Goal: Task Accomplishment & Management: Use online tool/utility

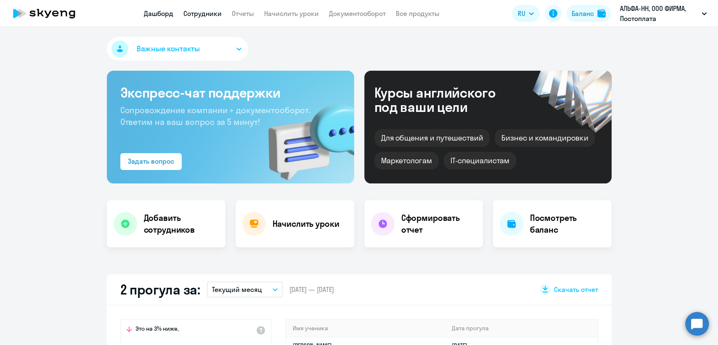
click at [204, 11] on link "Сотрудники" at bounding box center [202, 13] width 38 height 8
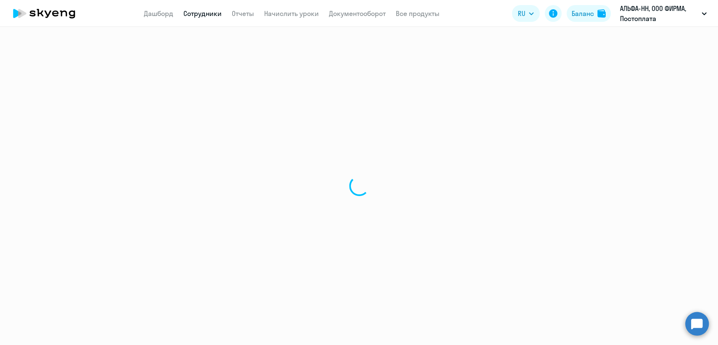
select select "30"
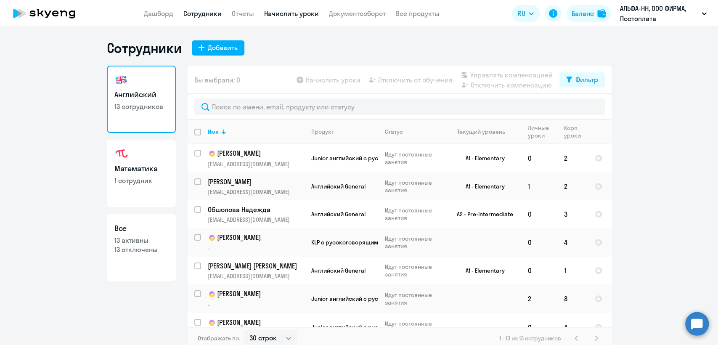
click at [284, 12] on link "Начислить уроки" at bounding box center [291, 13] width 55 height 8
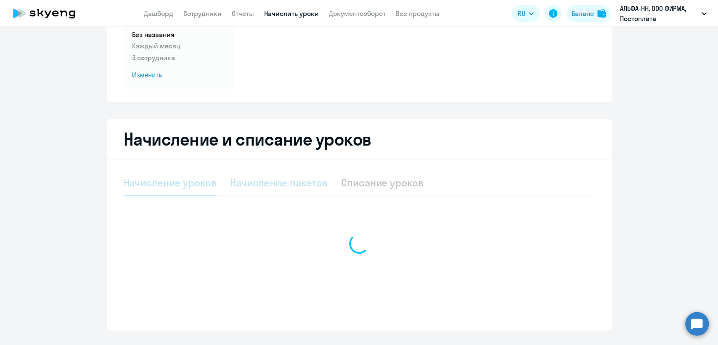
scroll to position [93, 0]
select select "10"
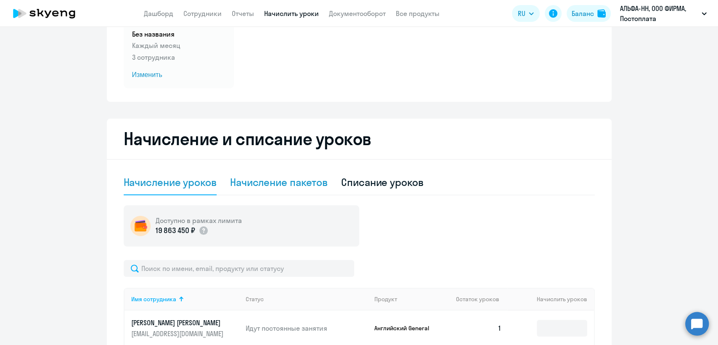
click at [275, 184] on div "Начисление пакетов" at bounding box center [279, 181] width 98 height 13
select select "10"
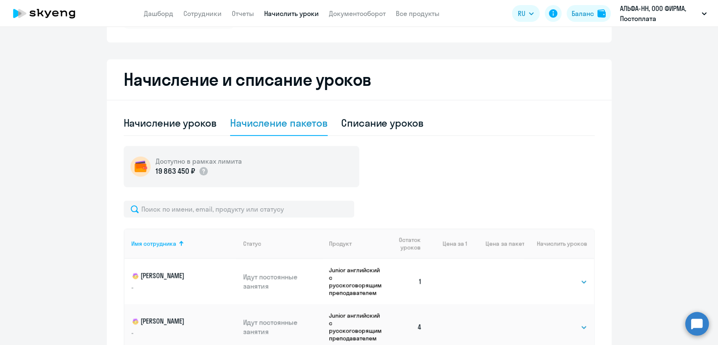
scroll to position [280, 0]
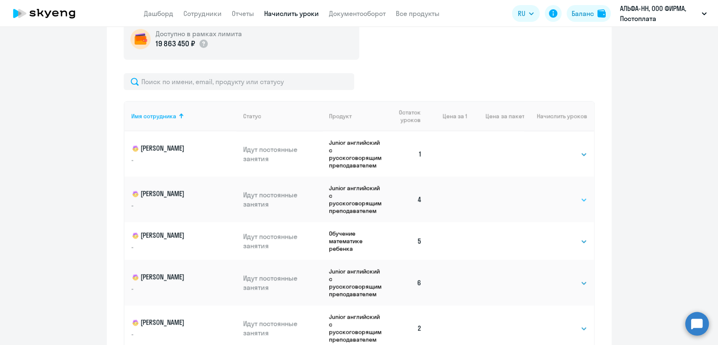
click at [567, 200] on select "Выбрать 4 8 16 32 64 96 128" at bounding box center [570, 200] width 34 height 10
click at [553, 195] on select "Выбрать 4 8 16 32 64 96 128" at bounding box center [570, 200] width 34 height 10
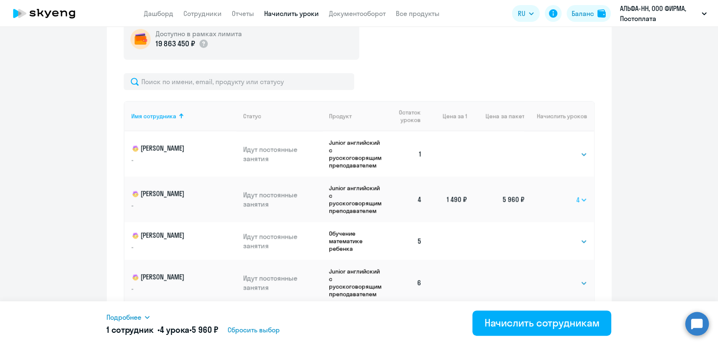
click at [576, 199] on select "Выбрать 4 8 16 32 64 96 128" at bounding box center [581, 200] width 11 height 10
select select "128"
click at [576, 195] on select "Выбрать 4 8 16 32 64 96 128" at bounding box center [581, 200] width 11 height 10
click at [573, 196] on select "Выбрать 4 8 16 32 64 96 128" at bounding box center [579, 200] width 16 height 10
click at [642, 155] on ng-component "Автоначисления Смотреть все действующий Без названия Каждый месяц 3 сотрудника …" at bounding box center [359, 140] width 718 height 762
